Goal: Task Accomplishment & Management: Use online tool/utility

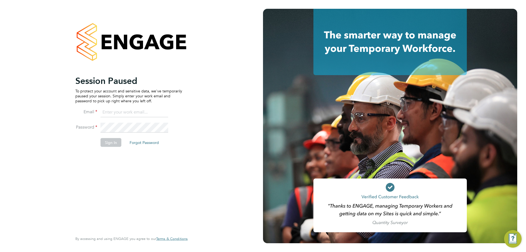
type input "vistry@caval.co.uk"
click at [115, 143] on button "Sign In" at bounding box center [110, 142] width 21 height 9
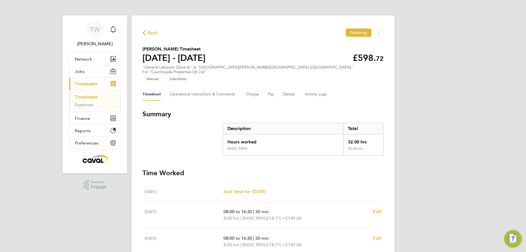
click at [89, 85] on span "Timesheets" at bounding box center [86, 83] width 23 height 5
click at [83, 95] on link "Timesheets" at bounding box center [86, 96] width 23 height 5
